Goal: Information Seeking & Learning: Learn about a topic

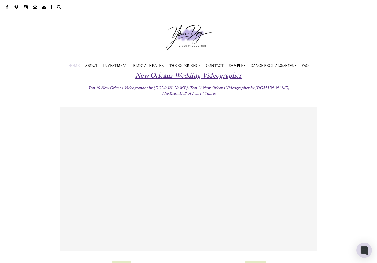
click at [143, 68] on nav "HOME ABOUT INVESTMENT BLOG / THEATER THE EXPERIENCE CONTACT SAMPLES VIDEO FAQ" at bounding box center [188, 66] width 377 height 10
click at [145, 67] on span "BLOG / THEATER" at bounding box center [148, 65] width 31 height 5
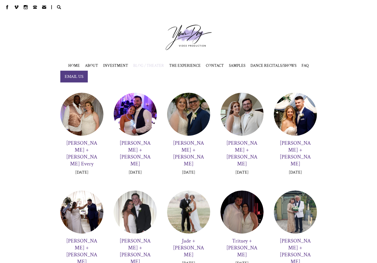
scroll to position [319, 0]
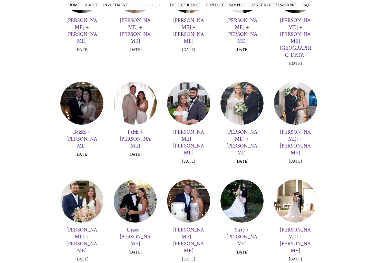
click at [301, 180] on div at bounding box center [295, 201] width 43 height 43
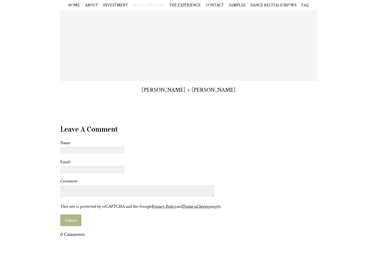
scroll to position [134, 0]
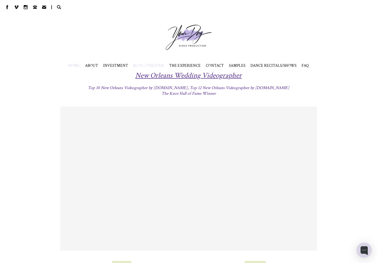
click at [148, 65] on span "BLOG / THEATER" at bounding box center [148, 65] width 31 height 5
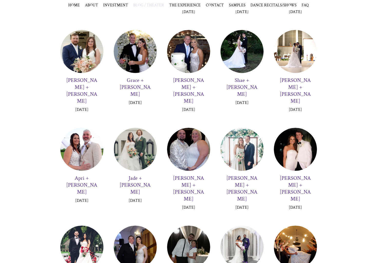
scroll to position [410, 0]
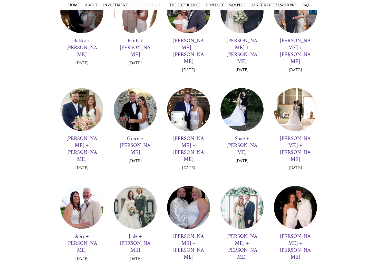
click at [304, 88] on div at bounding box center [295, 109] width 43 height 43
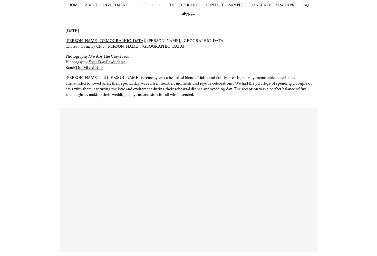
scroll to position [48, 0]
